Goal: Find specific page/section: Find specific page/section

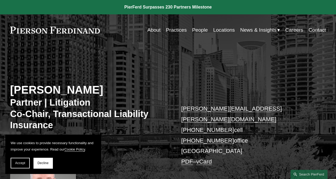
click at [197, 29] on link "People" at bounding box center [200, 30] width 16 height 10
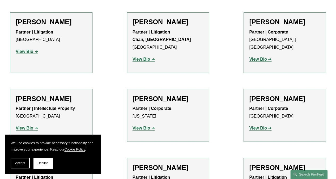
scroll to position [5499, 0]
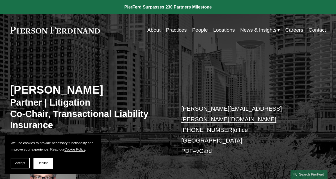
scroll to position [156, 0]
